Goal: Task Accomplishment & Management: Manage account settings

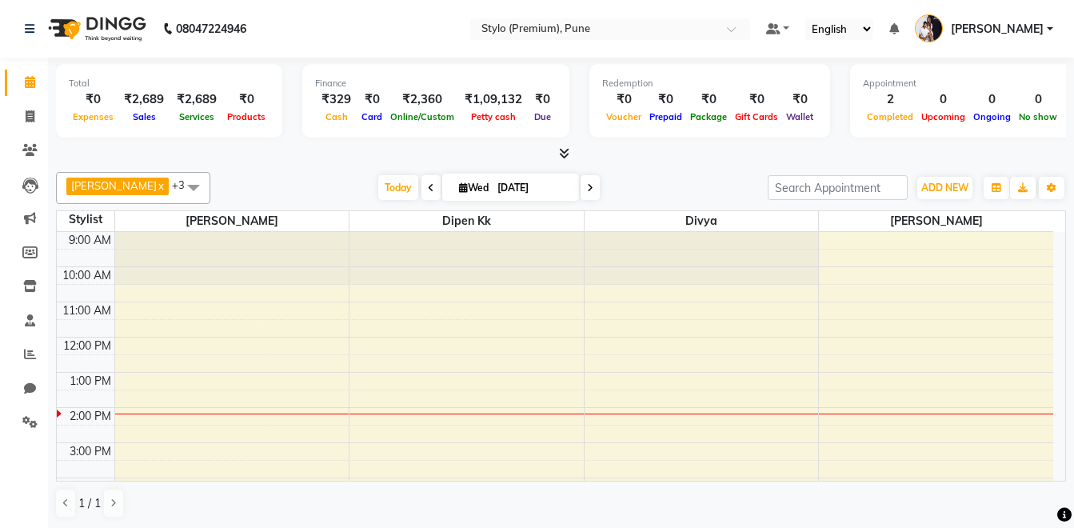
click at [459, 420] on div "9:00 AM 10:00 AM 11:00 AM 12:00 PM 1:00 PM 2:00 PM 3:00 PM 4:00 PM 5:00 PM 6:00…" at bounding box center [555, 443] width 997 height 422
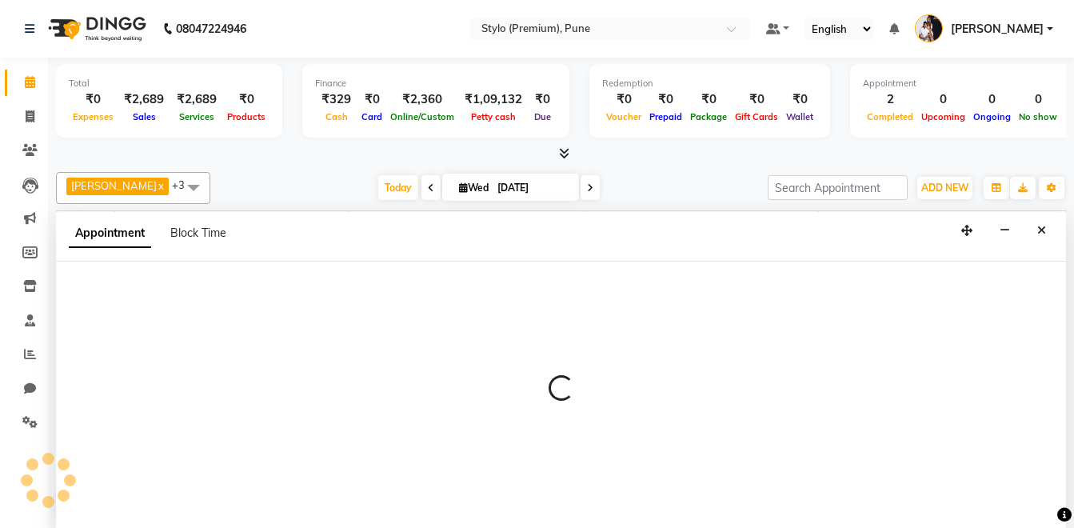
scroll to position [1, 0]
select select "82215"
select select "840"
select select "tentative"
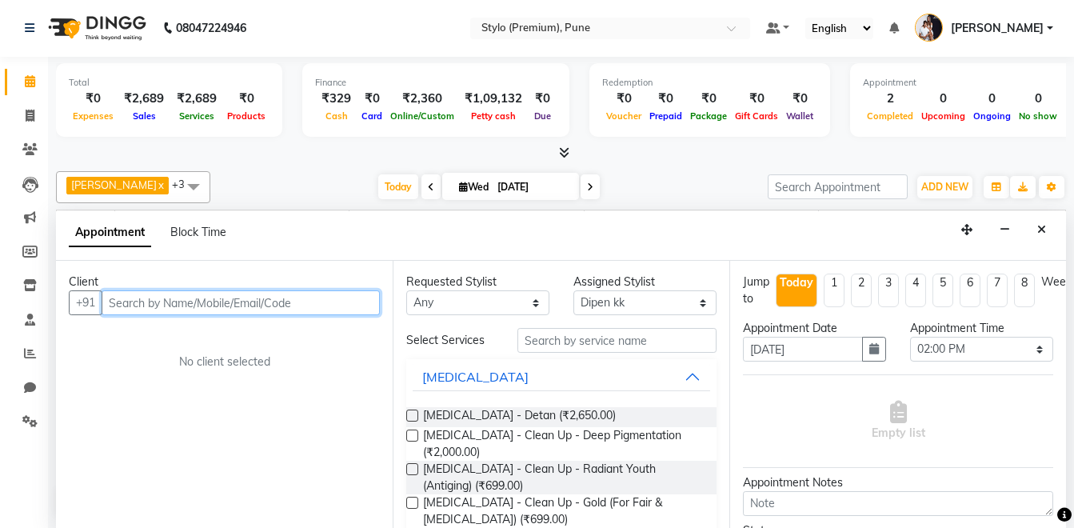
click at [234, 308] on input "text" at bounding box center [241, 302] width 278 height 25
type input "w"
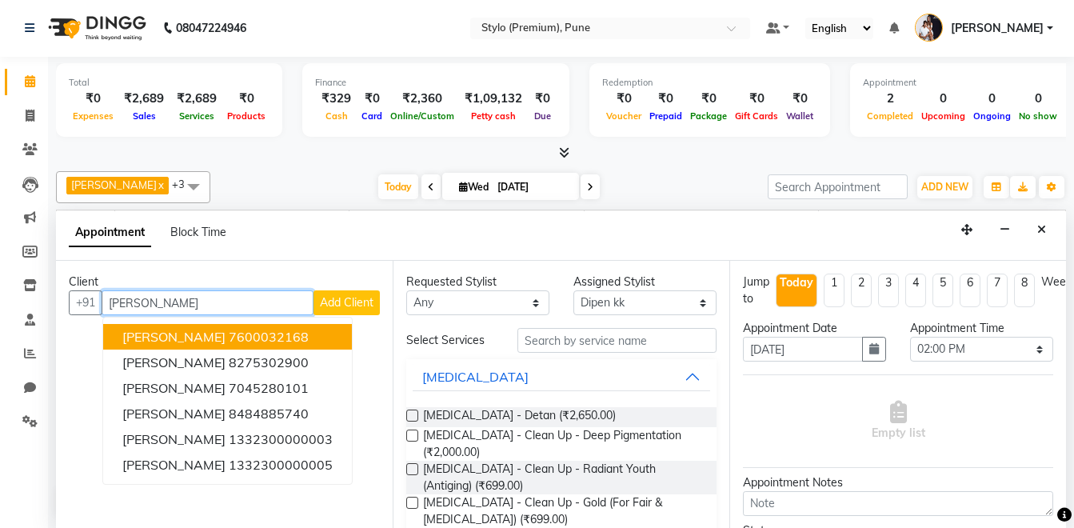
click at [229, 331] on ngb-highlight "7600032168" at bounding box center [269, 337] width 80 height 16
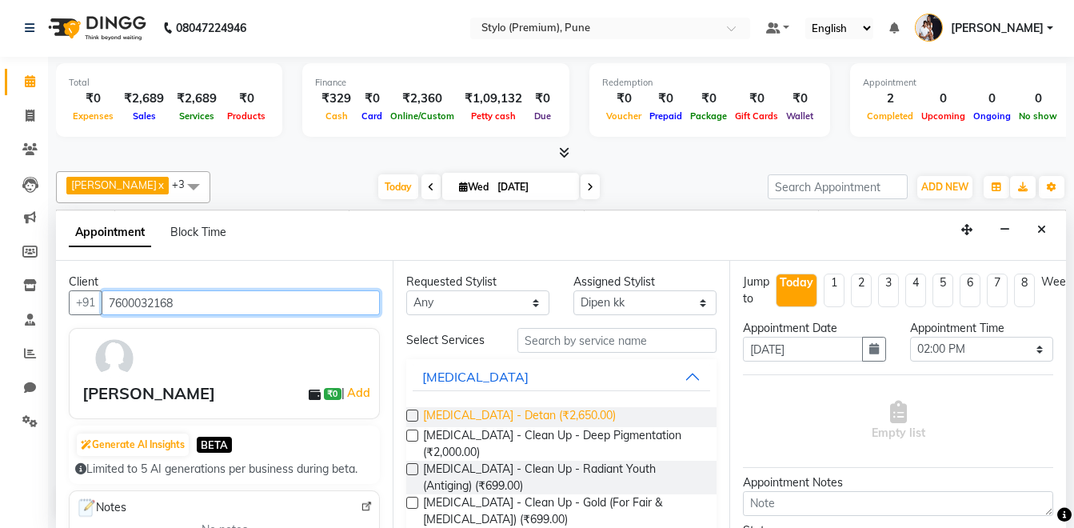
type input "7600032168"
click at [534, 420] on span "[MEDICAL_DATA] - Detan (₹2,650.00)" at bounding box center [519, 417] width 193 height 20
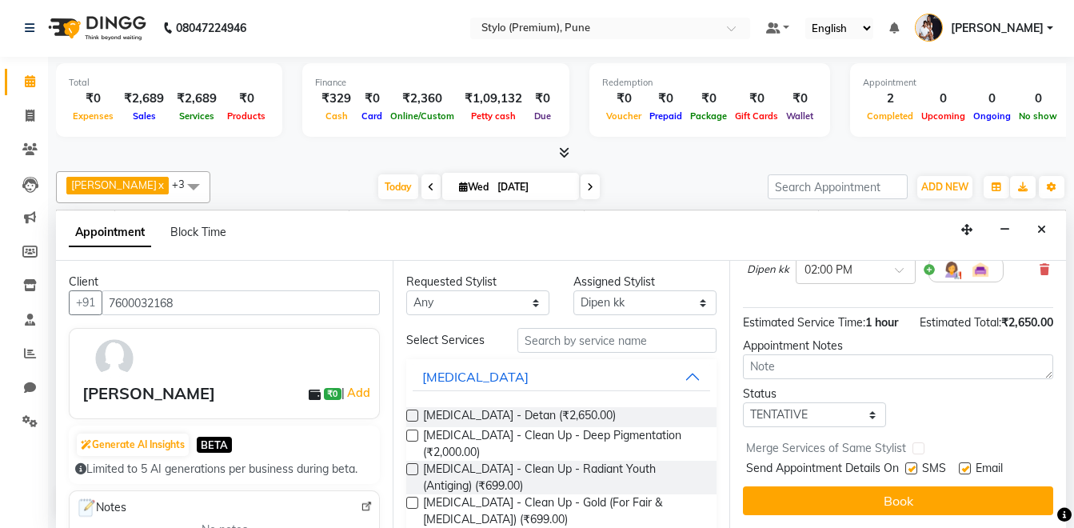
scroll to position [199, 0]
click at [530, 422] on span "[MEDICAL_DATA] - Detan (₹2,650.00)" at bounding box center [519, 417] width 193 height 20
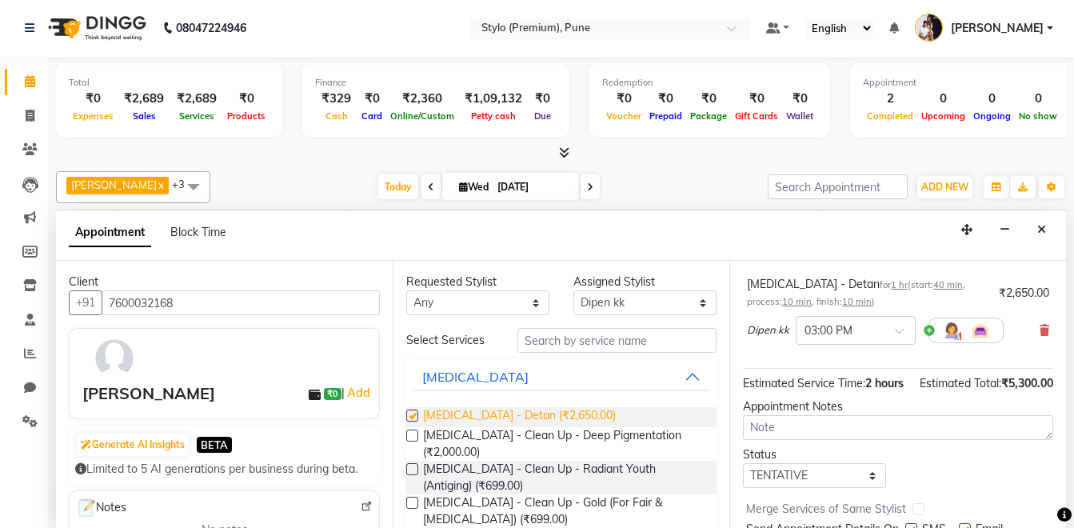
checkbox input "false"
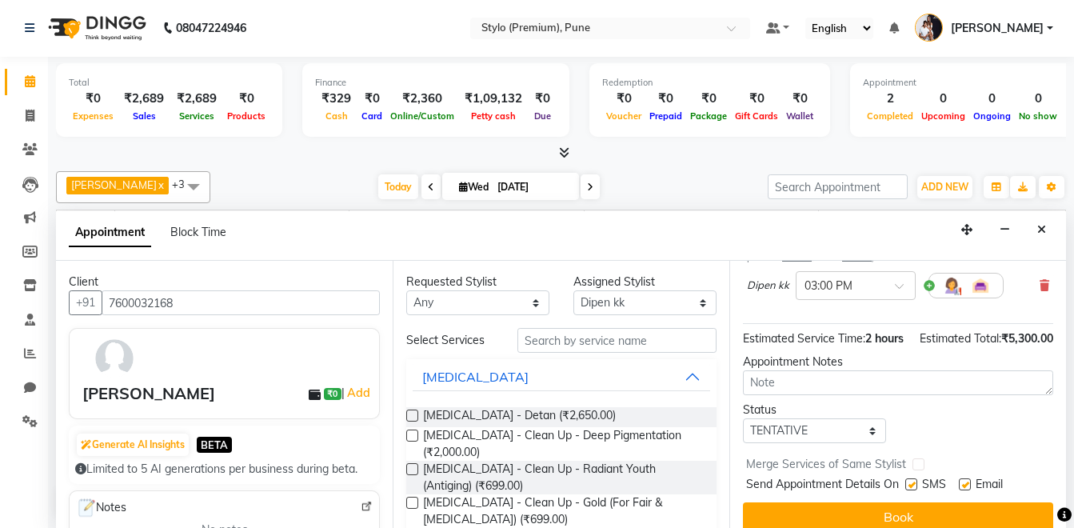
scroll to position [289, 0]
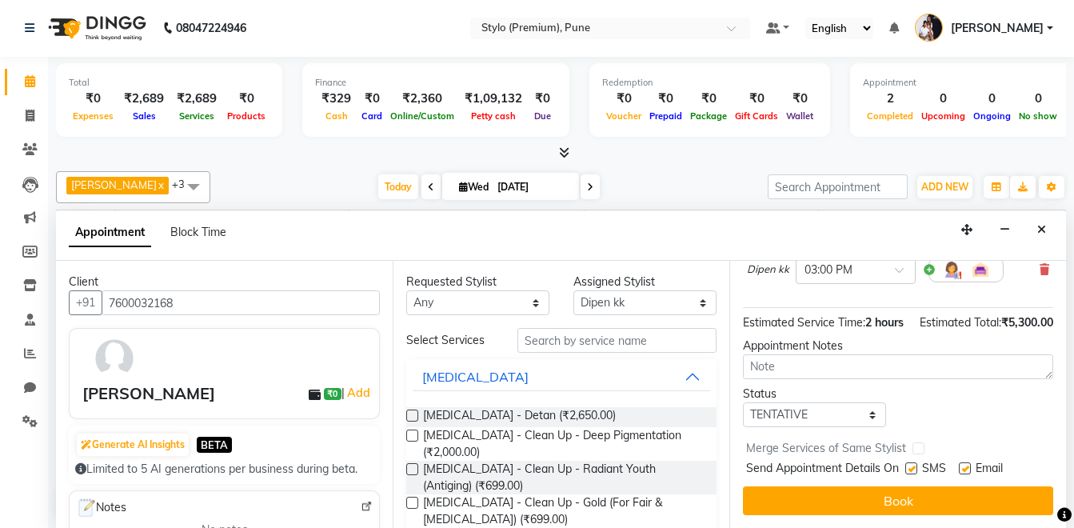
click at [915, 460] on div "SMS" at bounding box center [933, 470] width 54 height 20
click at [912, 462] on label at bounding box center [912, 468] width 12 height 12
click at [912, 465] on input "checkbox" at bounding box center [911, 470] width 10 height 10
checkbox input "false"
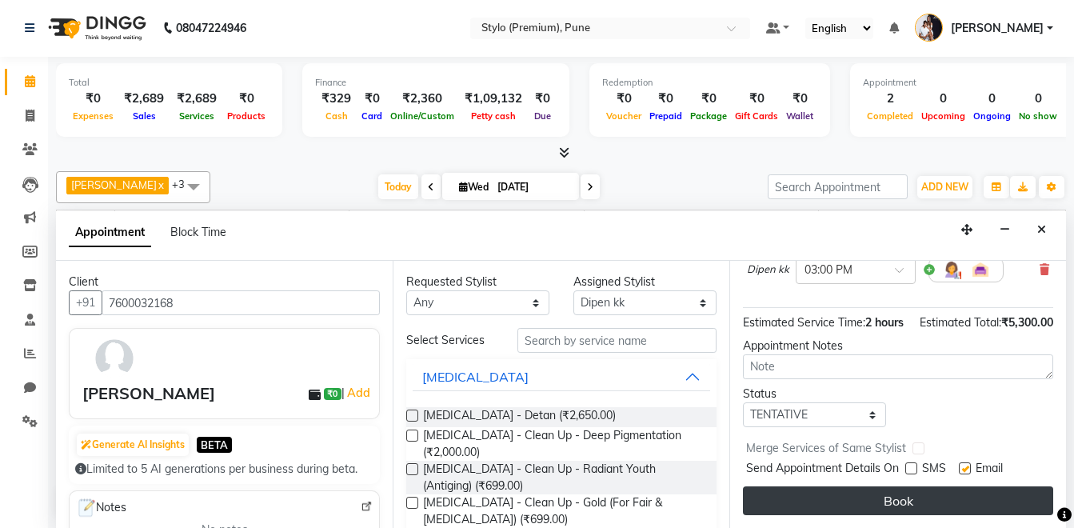
click at [911, 486] on button "Book" at bounding box center [898, 500] width 310 height 29
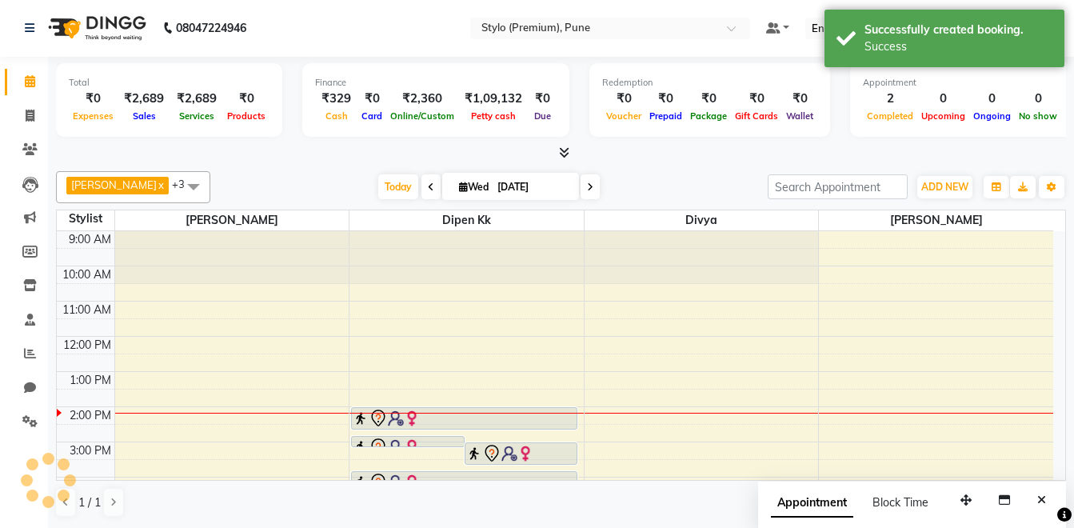
scroll to position [0, 0]
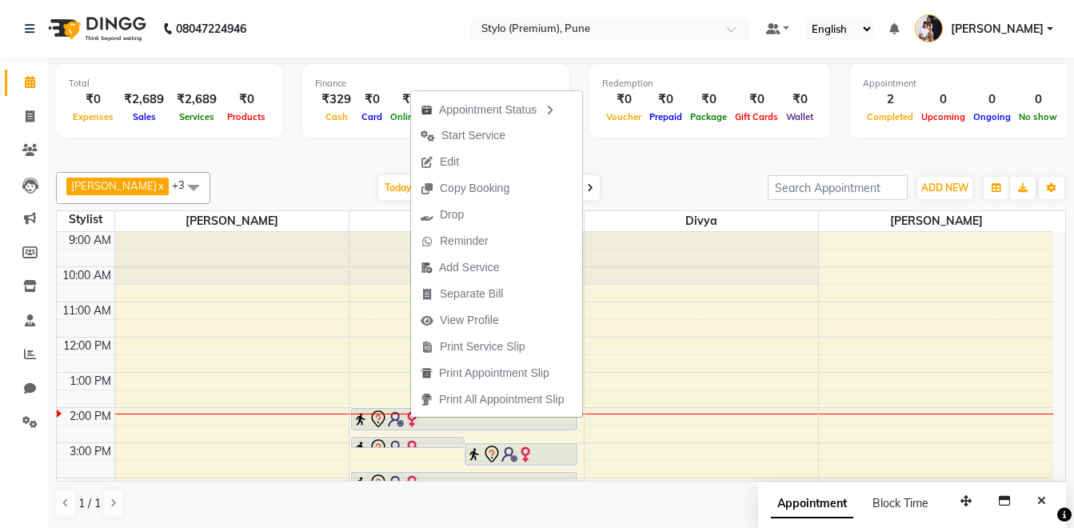
click at [778, 151] on div at bounding box center [561, 154] width 1010 height 17
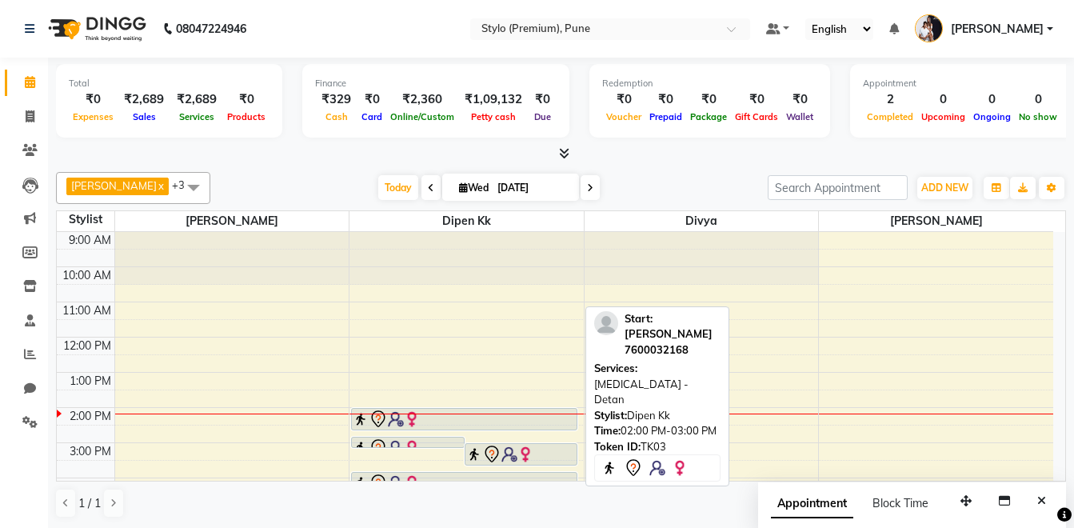
click at [425, 420] on div at bounding box center [464, 419] width 223 height 19
select select "7"
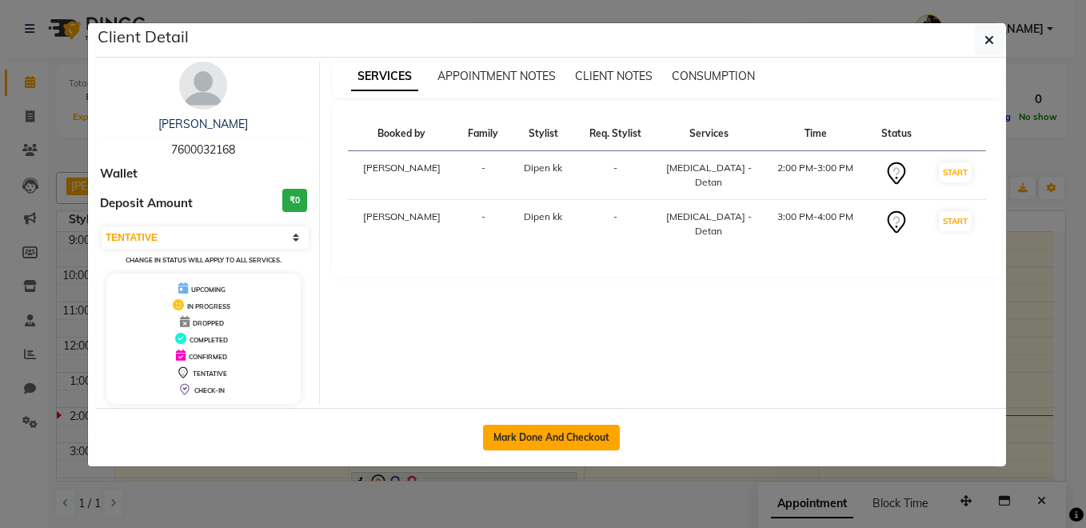
click at [580, 448] on button "Mark Done And Checkout" at bounding box center [551, 438] width 137 height 26
select select "service"
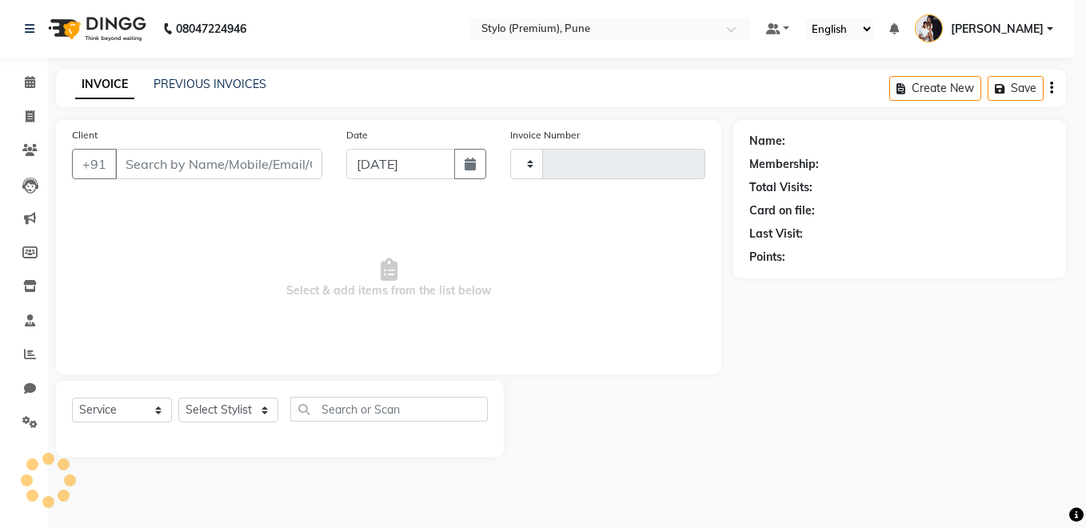
type input "0077"
select select "7978"
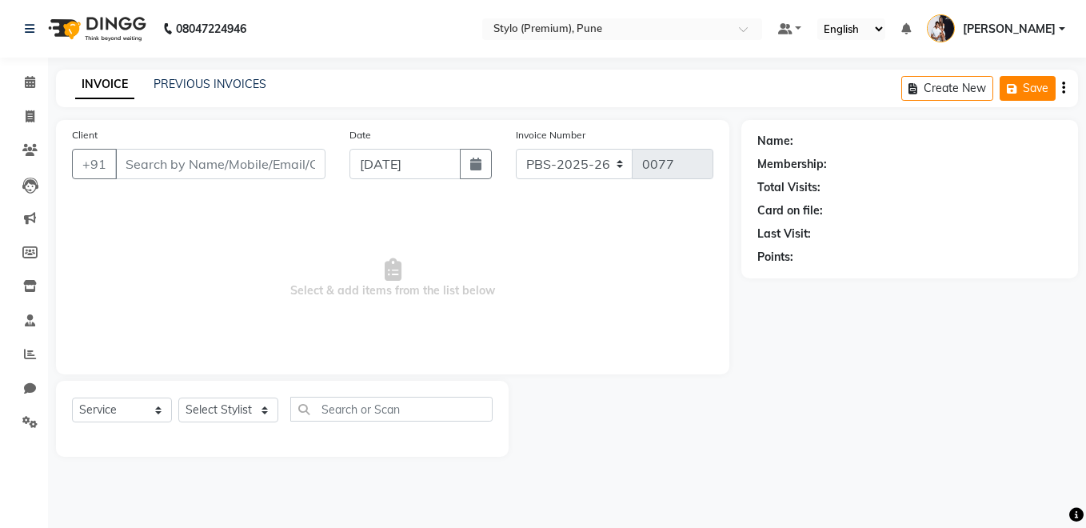
type input "7600032168"
select select "82215"
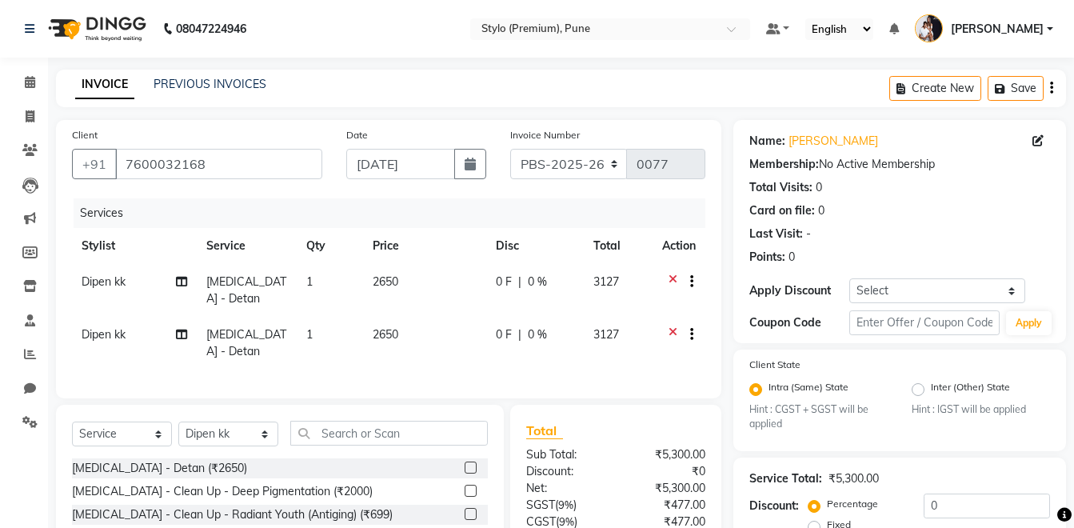
click at [406, 286] on td "2650" at bounding box center [424, 290] width 122 height 53
select select "82215"
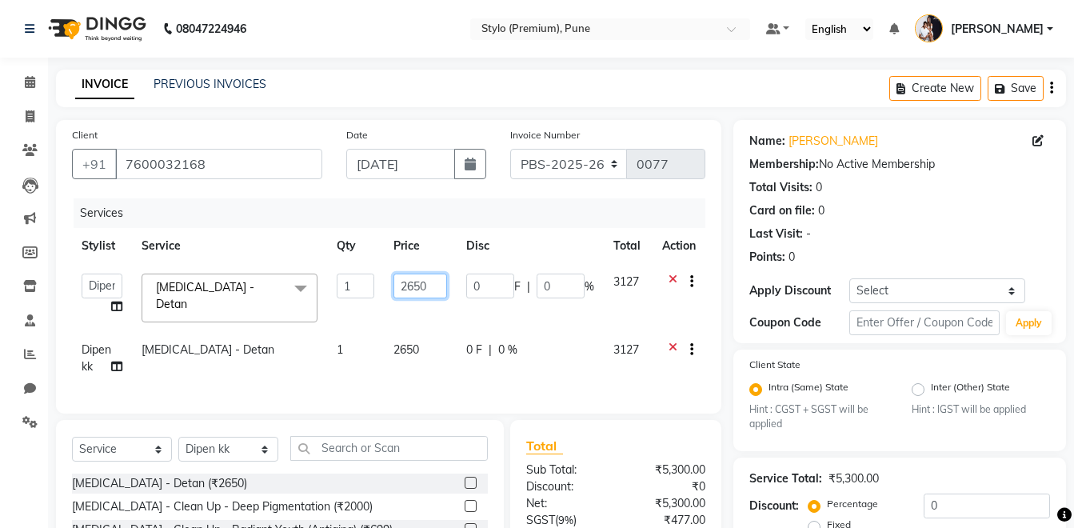
click at [403, 284] on input "2650" at bounding box center [421, 286] width 54 height 25
type input "5000"
click at [1005, 78] on button "Save" at bounding box center [1016, 88] width 56 height 25
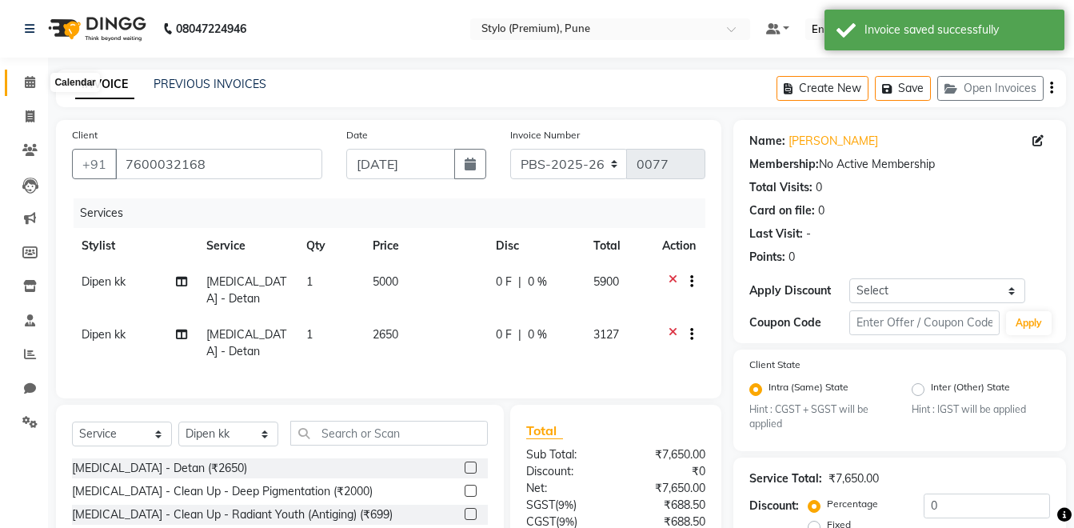
click at [29, 82] on icon at bounding box center [30, 82] width 10 height 12
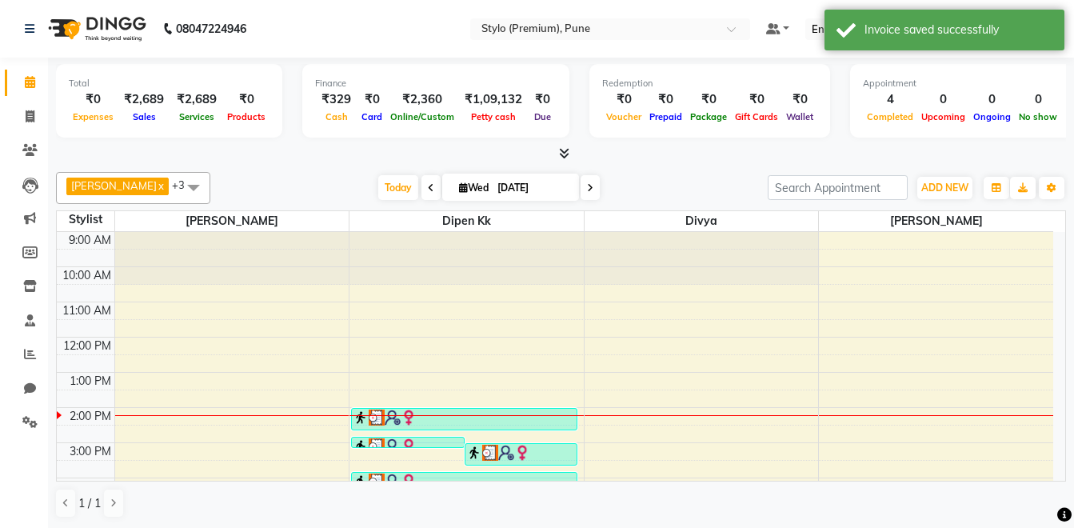
click at [465, 415] on div at bounding box center [467, 415] width 234 height 1
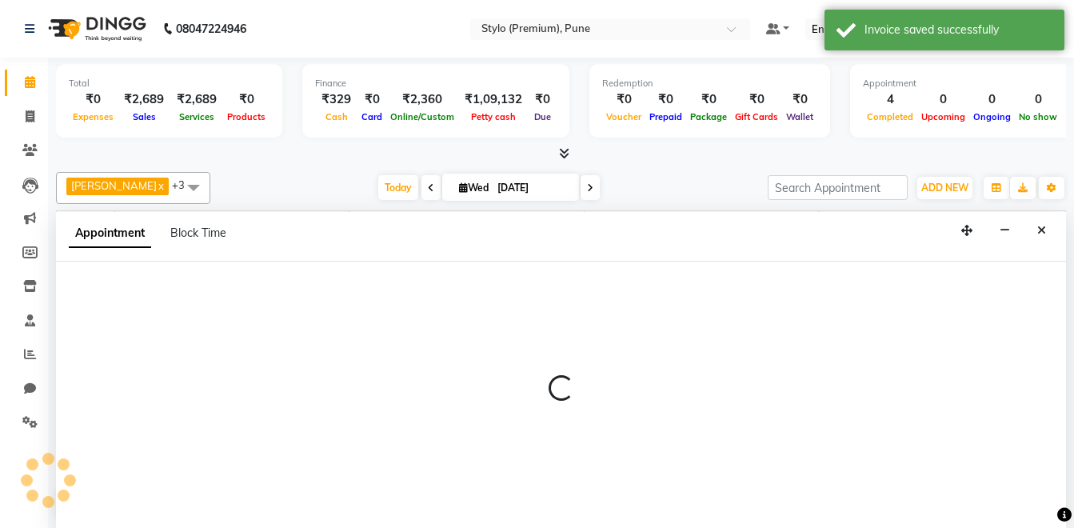
scroll to position [1, 0]
select select "82215"
select select "840"
select select "tentative"
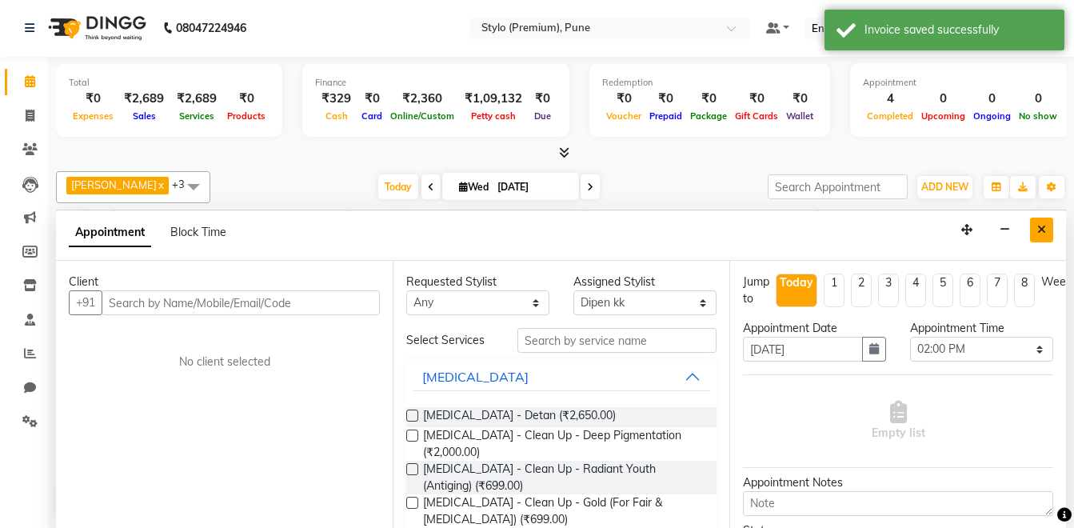
click at [1048, 222] on button "Close" at bounding box center [1041, 230] width 23 height 25
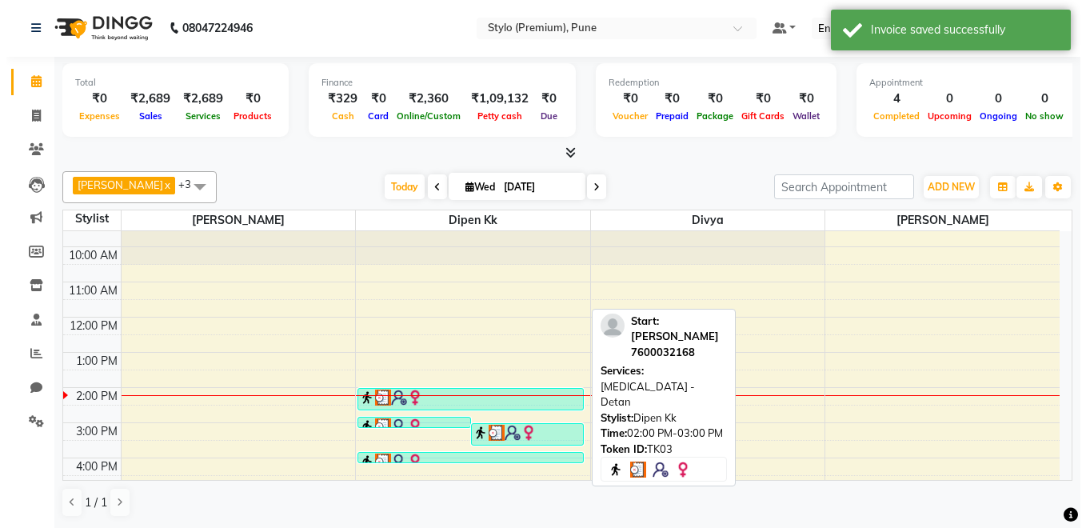
scroll to position [25, 0]
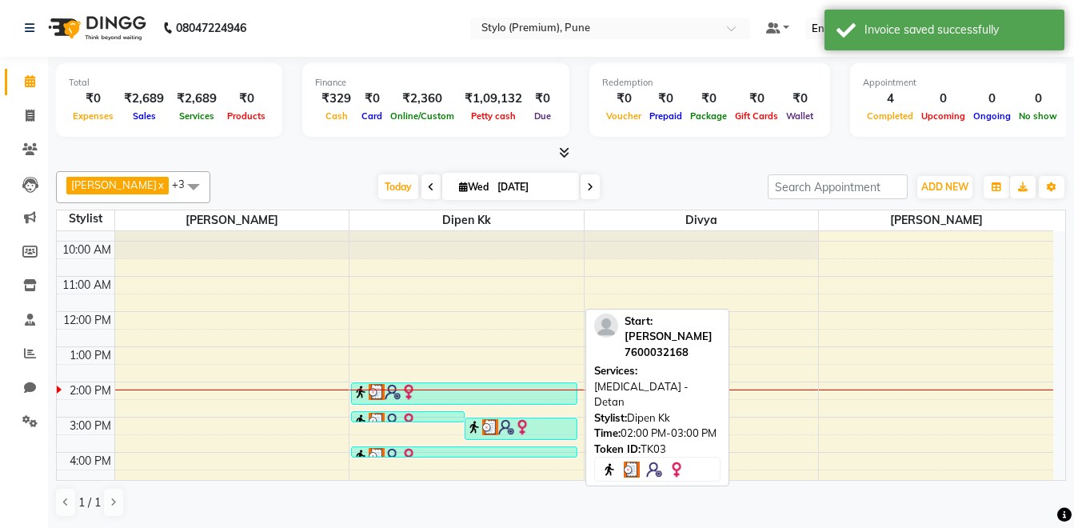
click at [404, 395] on img at bounding box center [409, 392] width 16 height 16
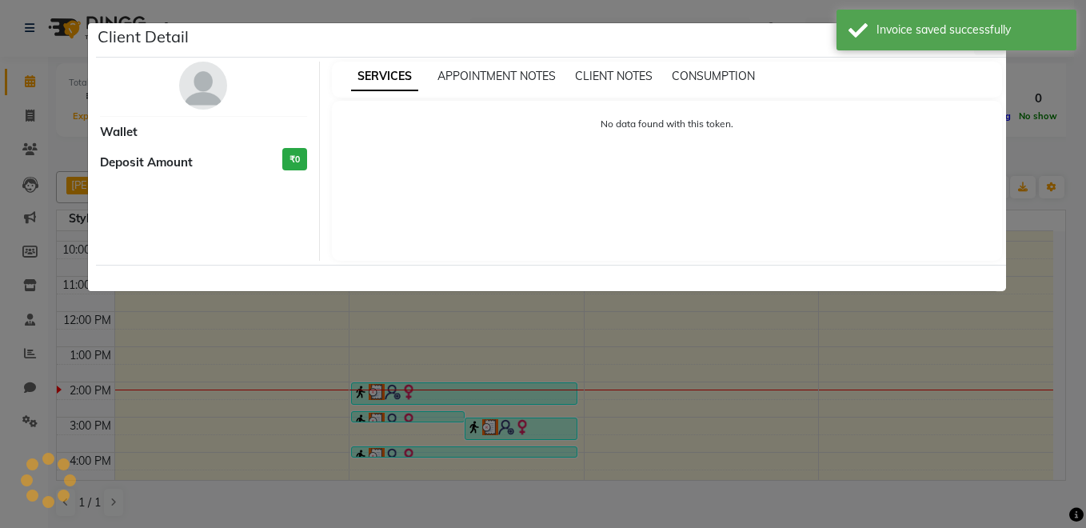
select select "3"
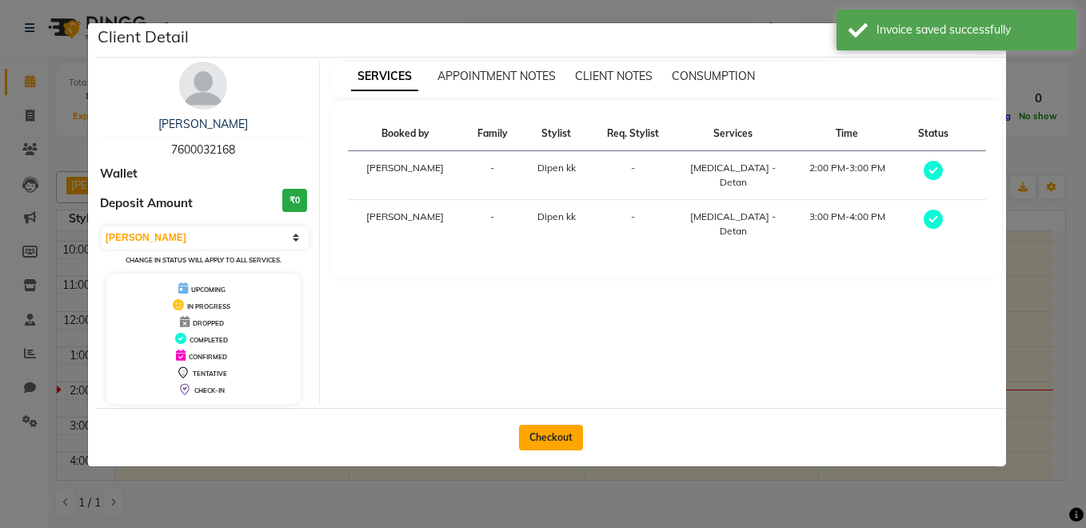
click at [543, 447] on button "Checkout" at bounding box center [551, 438] width 64 height 26
select select "service"
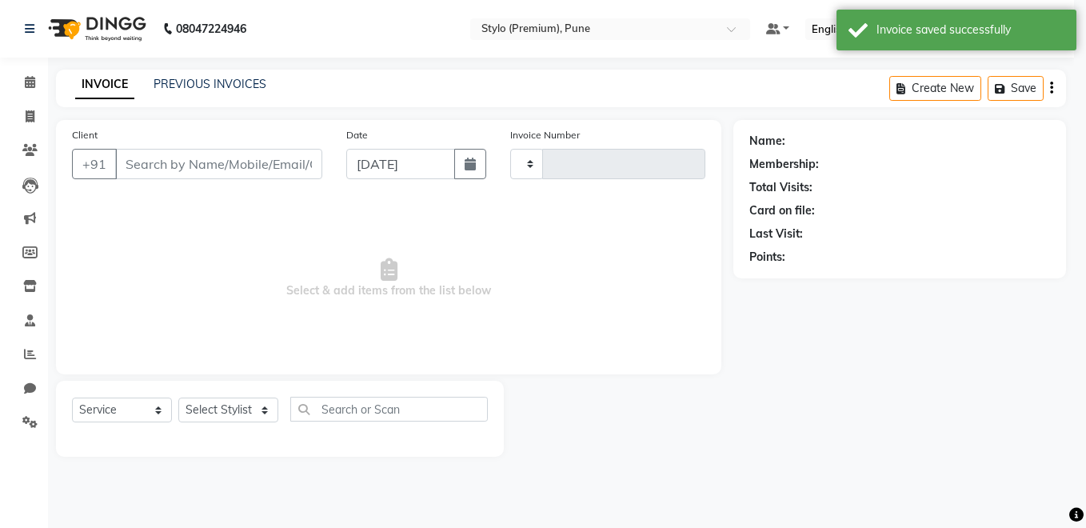
type input "0077"
select select "7978"
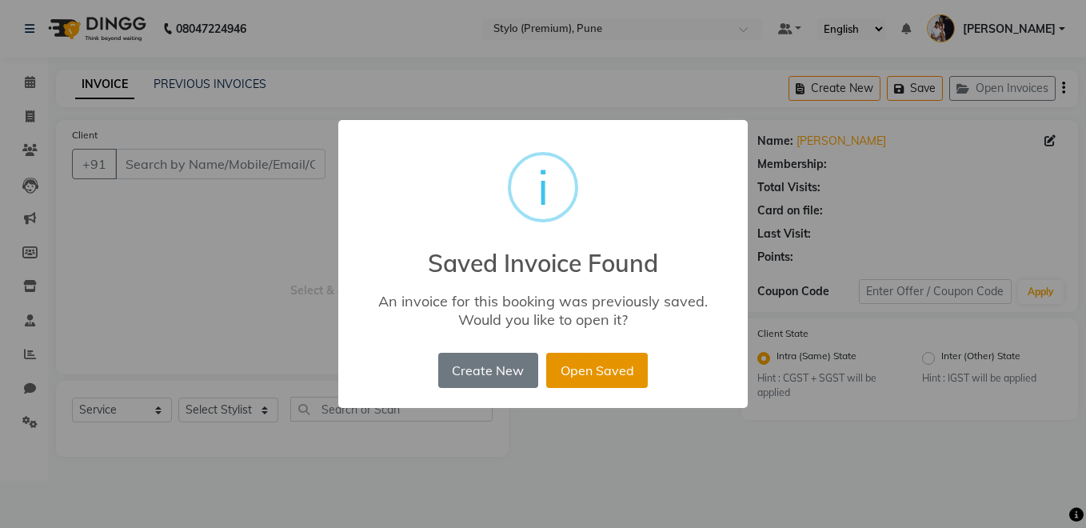
click at [627, 363] on button "Open Saved" at bounding box center [597, 370] width 102 height 35
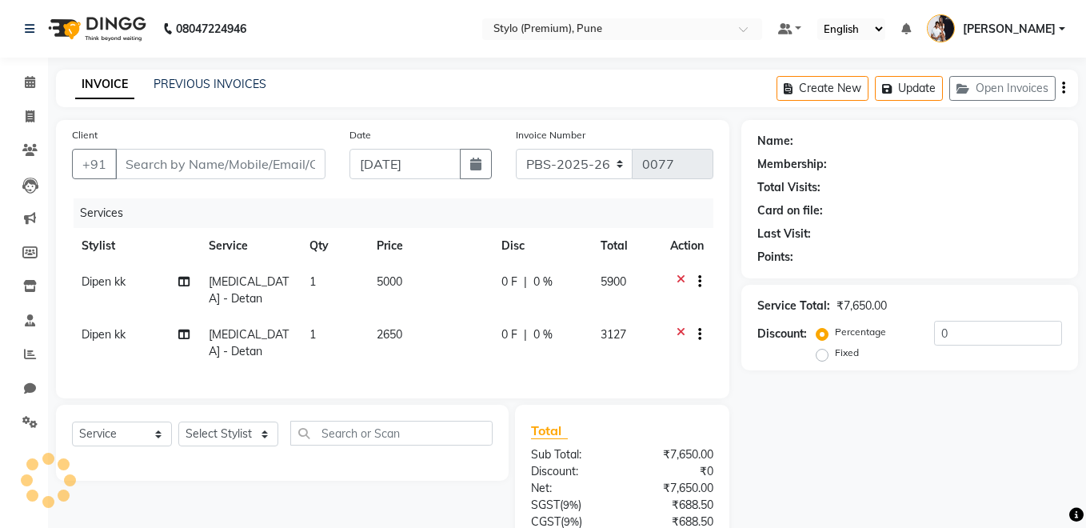
type input "7600032168"
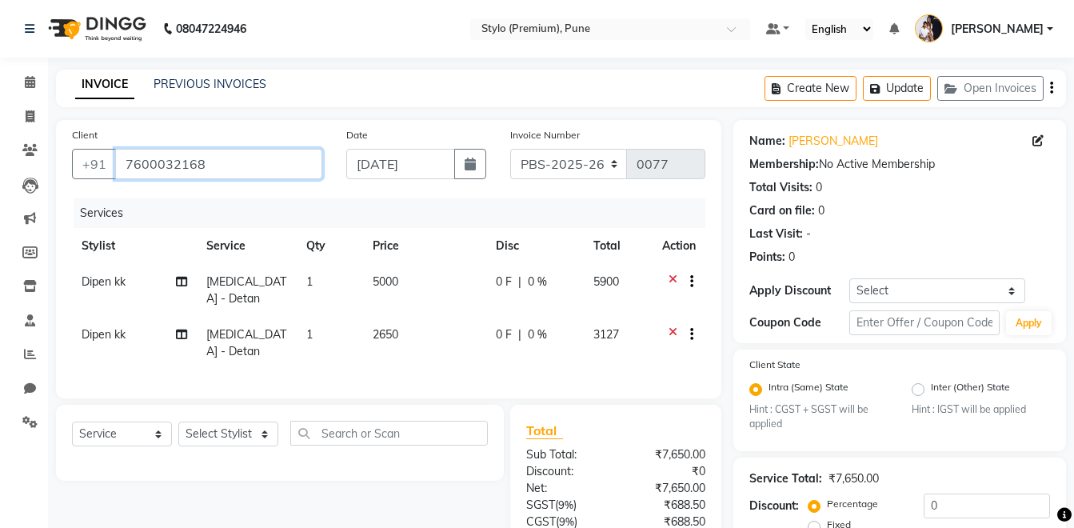
scroll to position [165, 0]
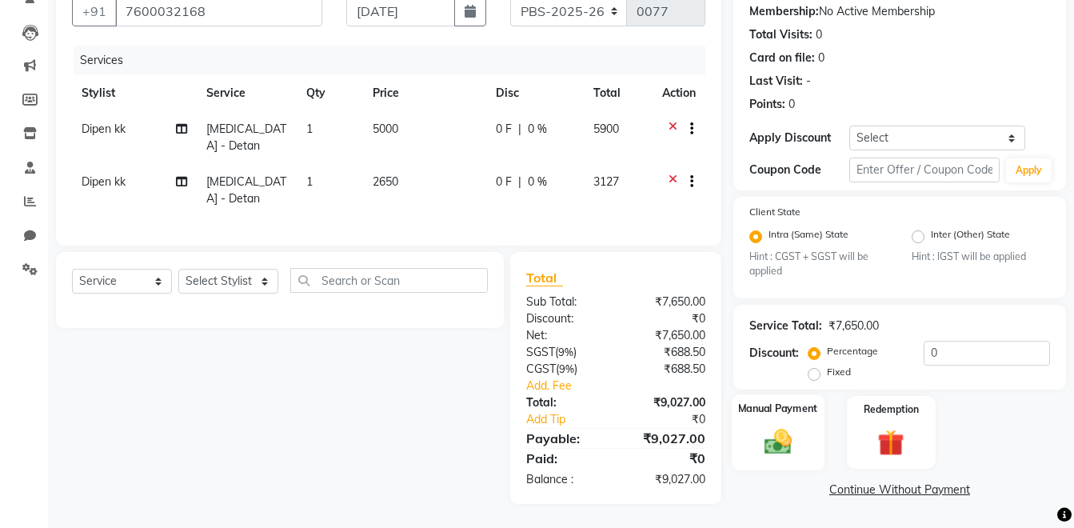
click at [765, 426] on img at bounding box center [778, 442] width 45 height 32
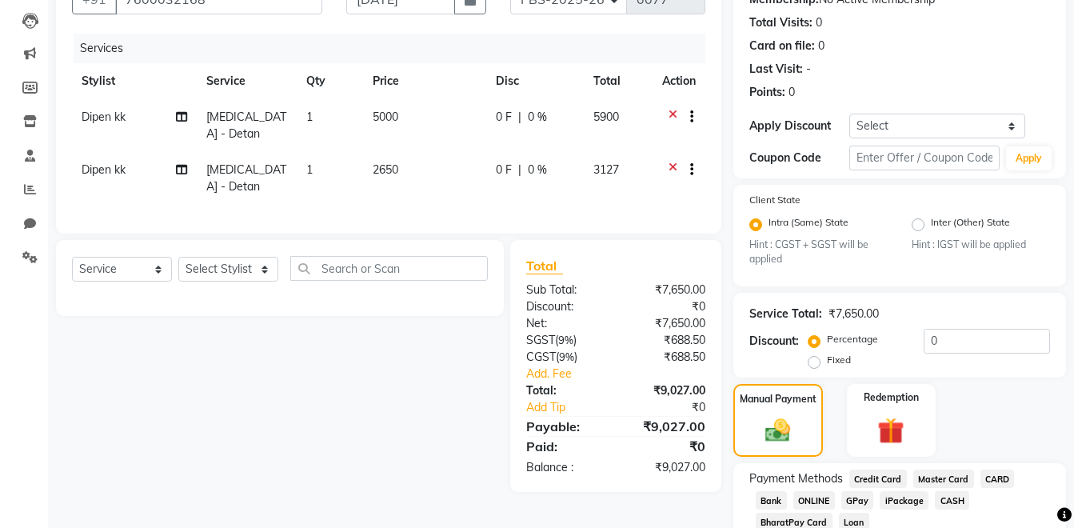
scroll to position [253, 0]
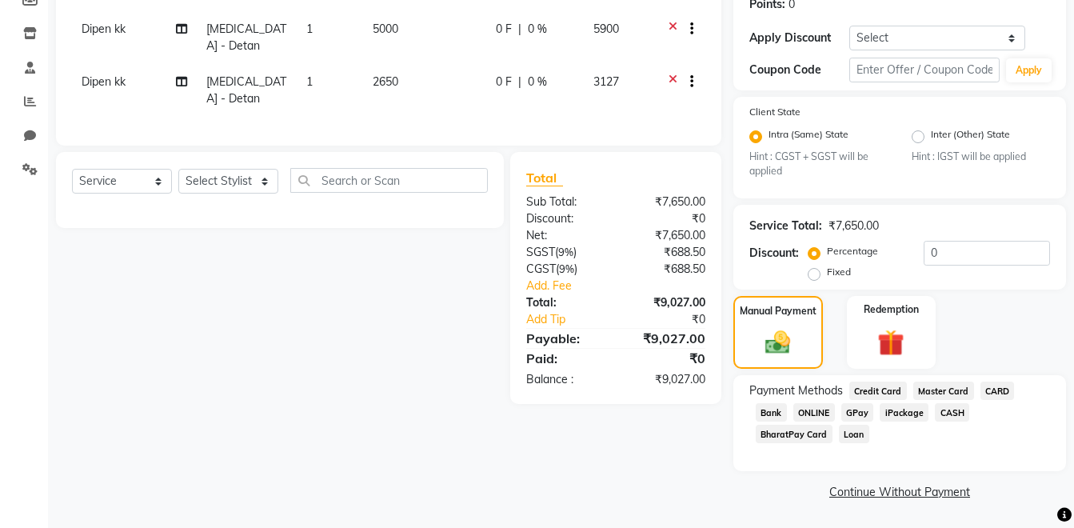
click at [874, 411] on div "iPackage" at bounding box center [901, 414] width 55 height 22
click at [880, 411] on span "iPackage" at bounding box center [904, 412] width 49 height 18
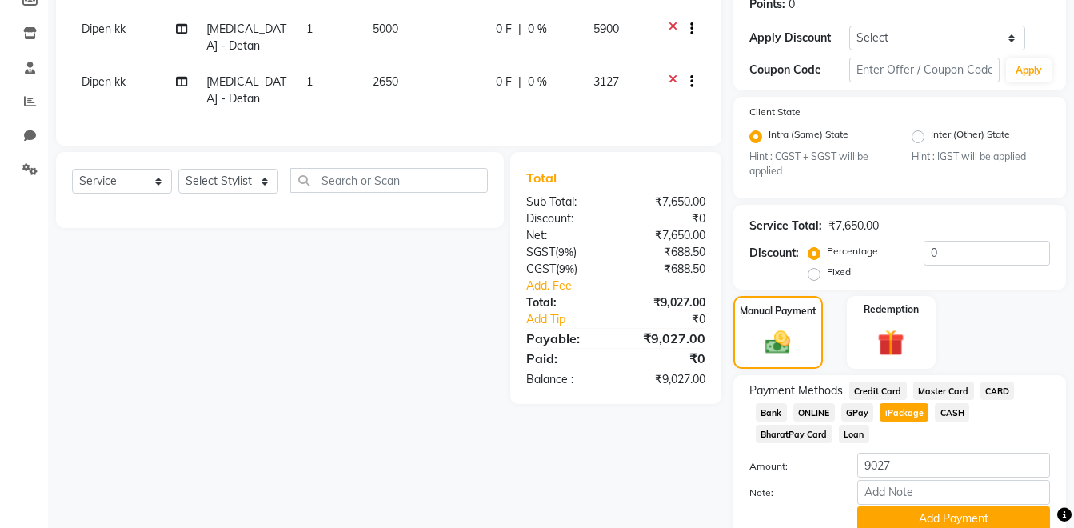
scroll to position [298, 0]
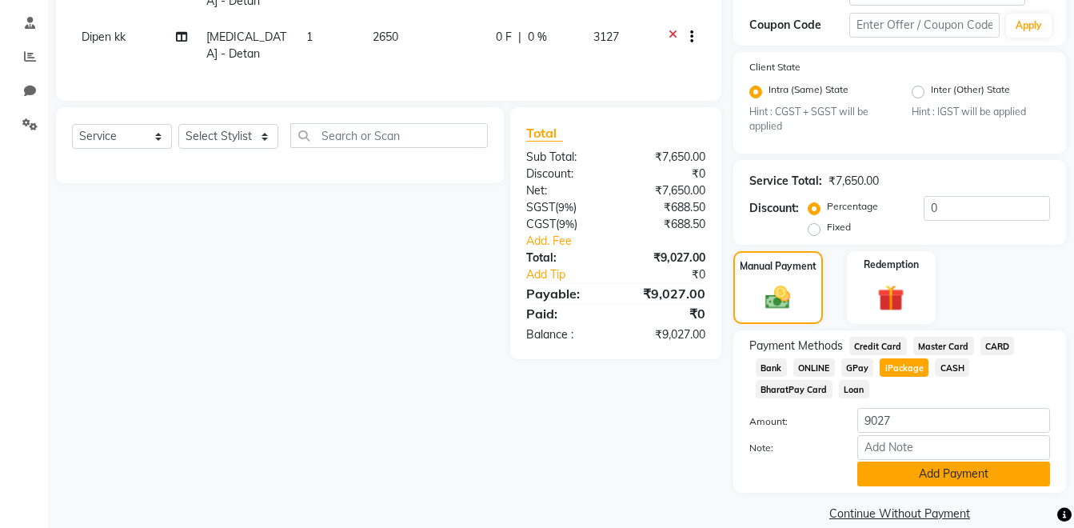
click at [921, 462] on button "Add Payment" at bounding box center [954, 474] width 193 height 25
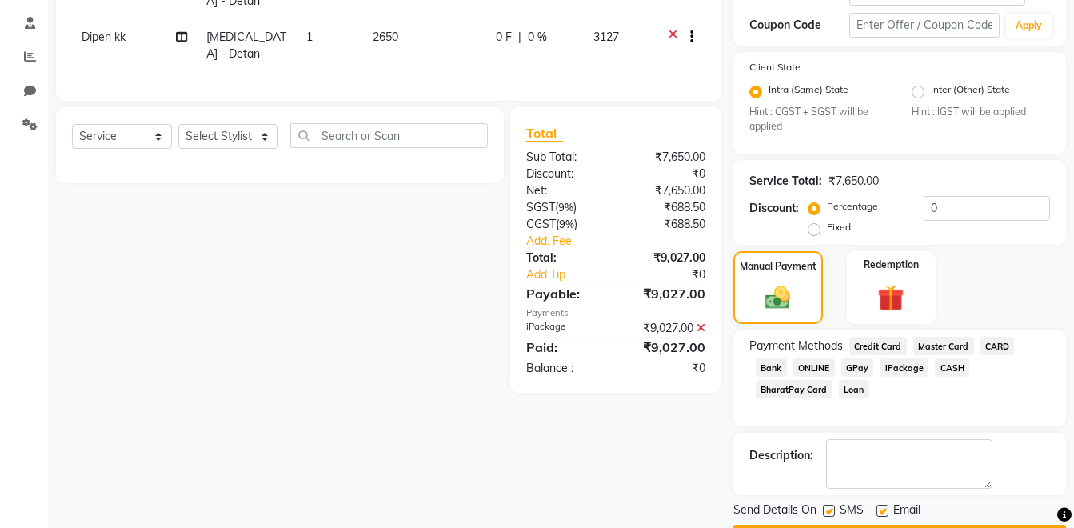
scroll to position [343, 0]
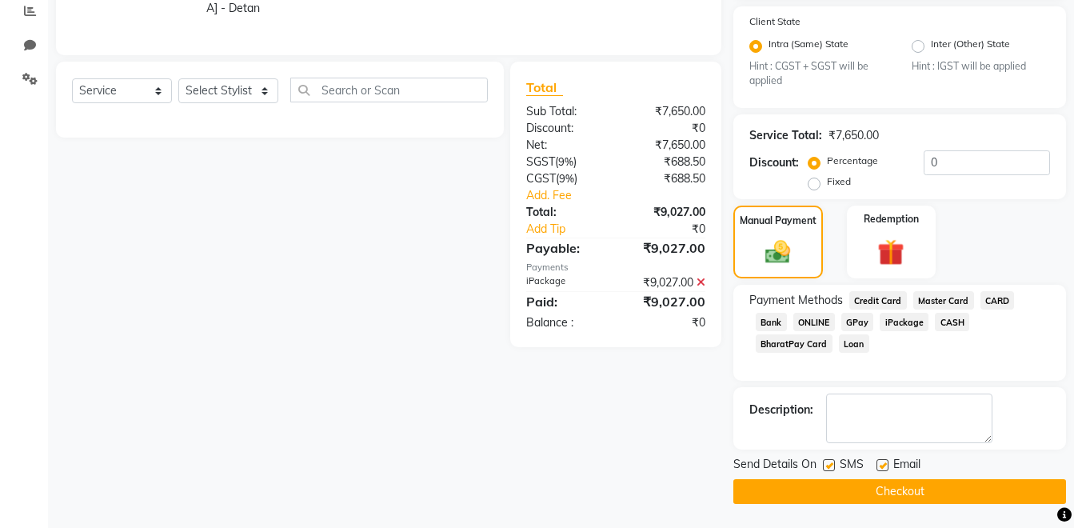
click at [833, 463] on label at bounding box center [829, 465] width 12 height 12
click at [833, 463] on input "checkbox" at bounding box center [828, 466] width 10 height 10
checkbox input "false"
click at [854, 485] on button "Checkout" at bounding box center [900, 491] width 333 height 25
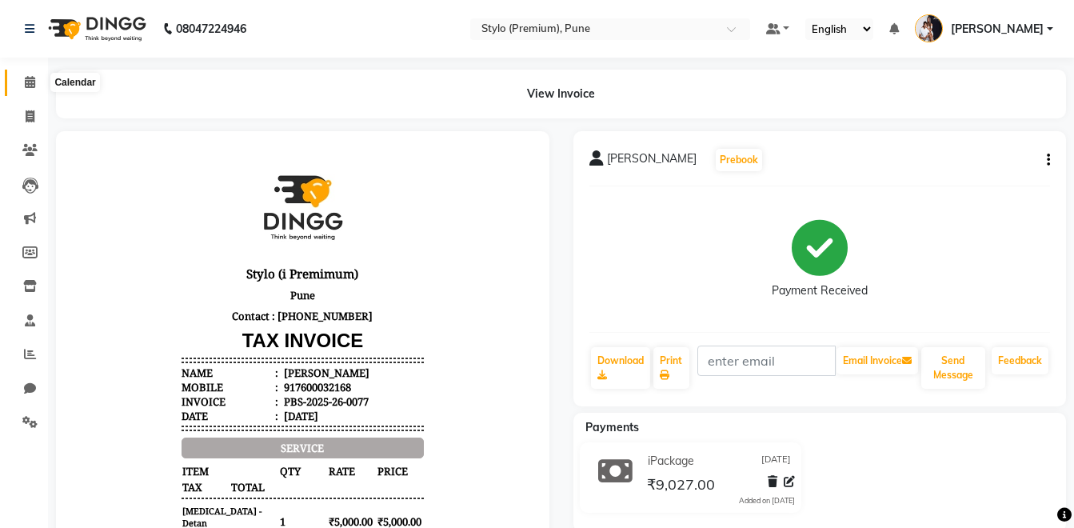
click at [25, 82] on icon at bounding box center [30, 82] width 10 height 12
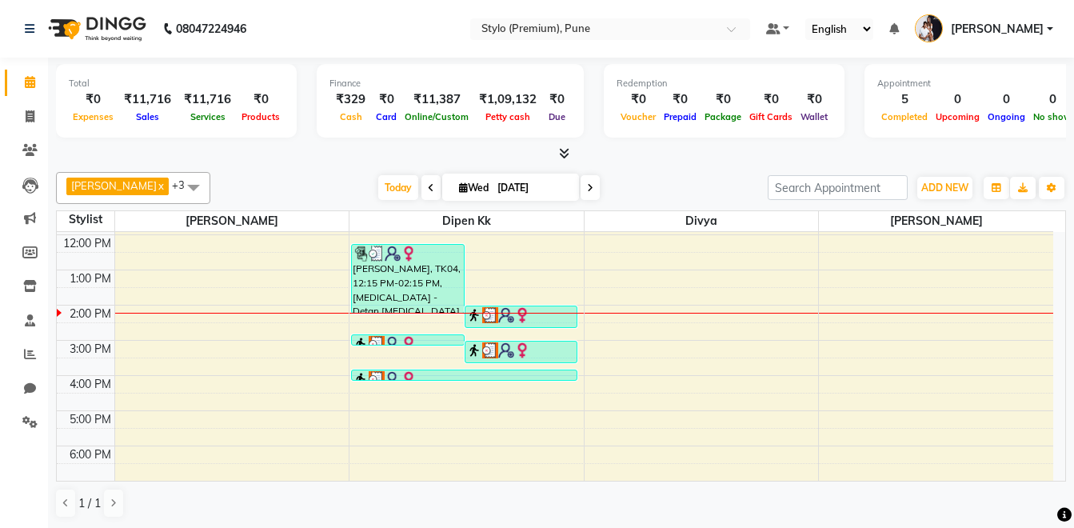
scroll to position [69, 0]
